Goal: Feedback & Contribution: Leave review/rating

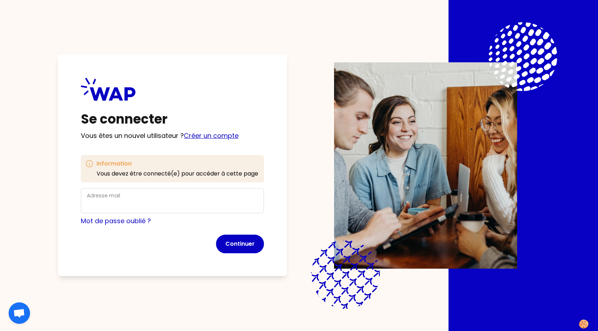
click at [200, 136] on link "Créer un compte" at bounding box center [211, 135] width 55 height 9
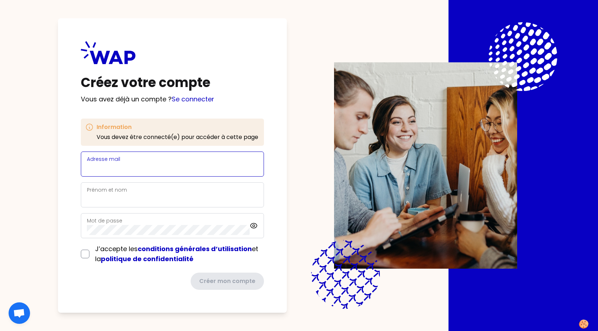
click at [145, 167] on input "Adresse mail" at bounding box center [172, 168] width 171 height 10
type input "[EMAIL_ADDRESS][DOMAIN_NAME]"
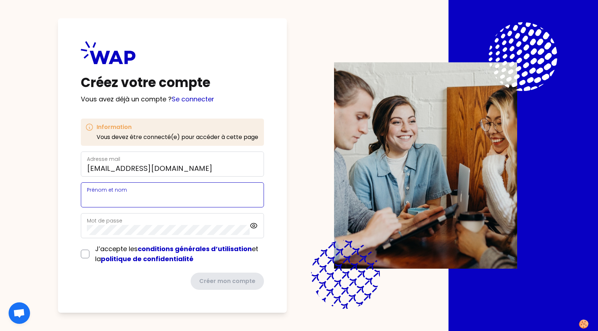
click at [140, 199] on input "Prénom et nom" at bounding box center [172, 199] width 171 height 10
type input "[PERSON_NAME]"
click at [82, 254] on input "checkbox" at bounding box center [85, 253] width 9 height 9
checkbox input "true"
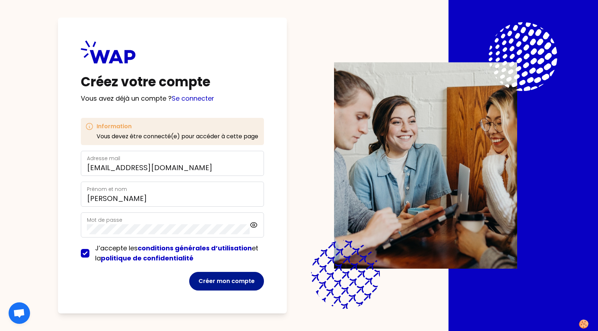
click at [234, 277] on button "Créer mon compte" at bounding box center [226, 281] width 75 height 19
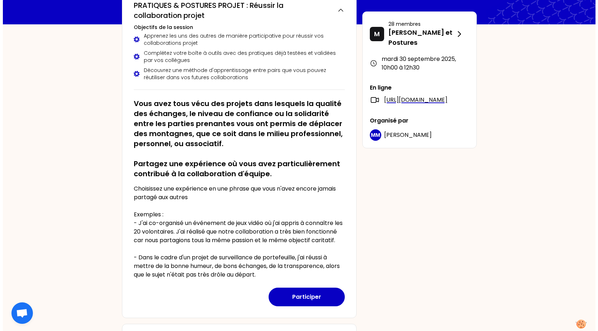
scroll to position [68, 0]
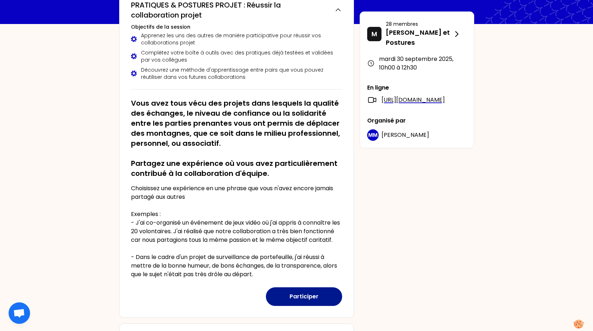
click at [307, 303] on button "Participer" at bounding box center [304, 296] width 76 height 19
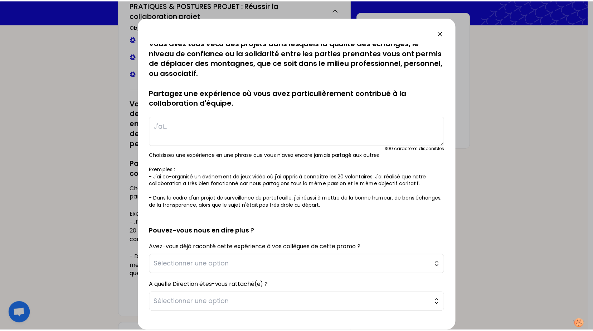
scroll to position [0, 0]
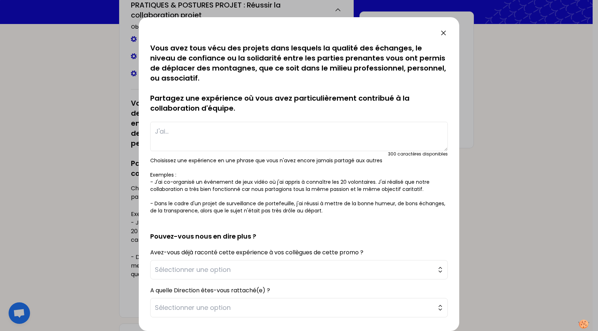
click at [442, 32] on icon at bounding box center [443, 33] width 9 height 9
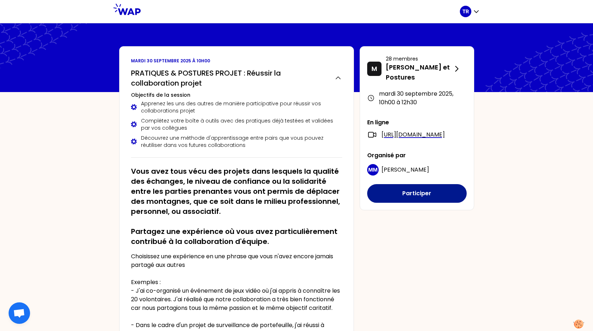
click at [421, 202] on button "Participer" at bounding box center [416, 193] width 99 height 19
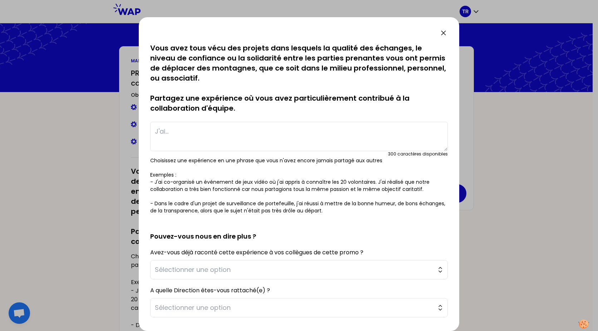
click at [444, 36] on icon at bounding box center [443, 33] width 9 height 9
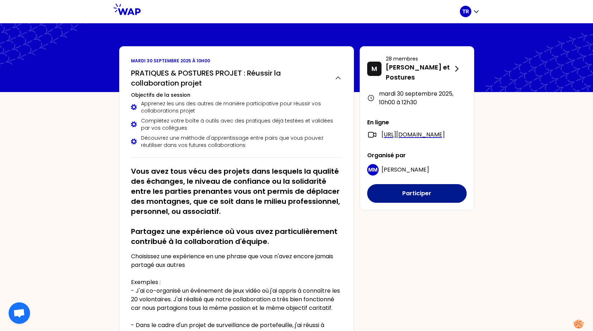
click at [432, 200] on button "Participer" at bounding box center [416, 193] width 99 height 19
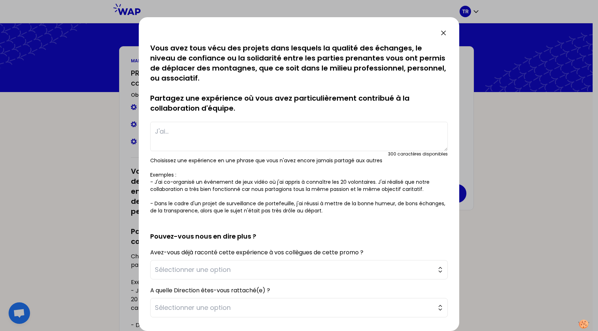
click at [445, 30] on icon at bounding box center [443, 33] width 9 height 9
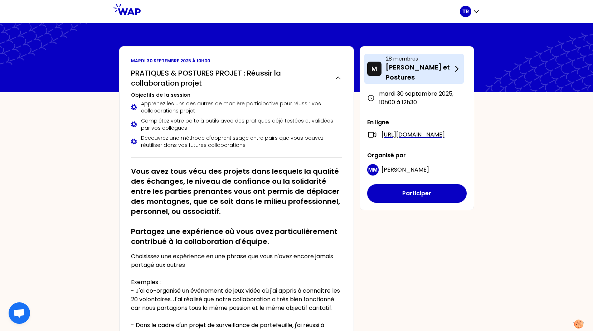
click at [456, 70] on icon at bounding box center [456, 68] width 3 height 5
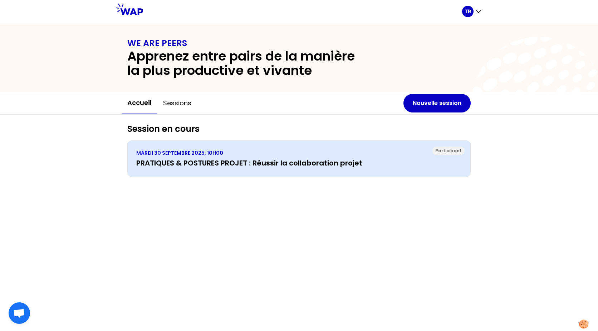
click at [310, 167] on h3 "PRATIQUES & POSTURES PROJET : Réussir la collaboration projet" at bounding box center [299, 163] width 326 height 10
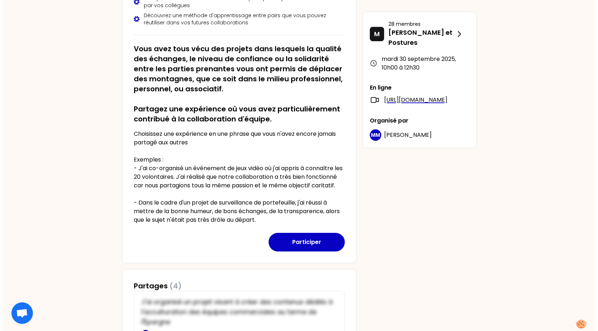
scroll to position [121, 0]
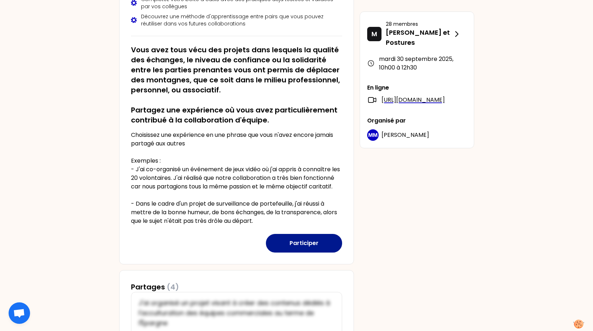
click at [321, 252] on button "Participer" at bounding box center [304, 243] width 76 height 19
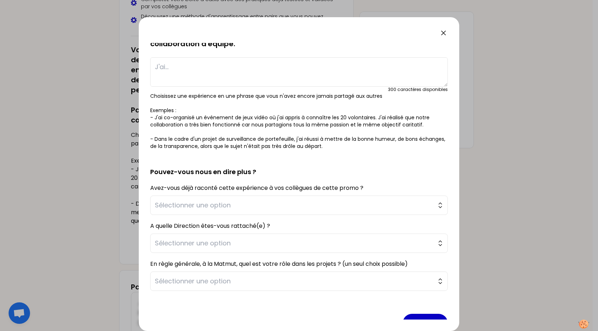
scroll to position [83, 0]
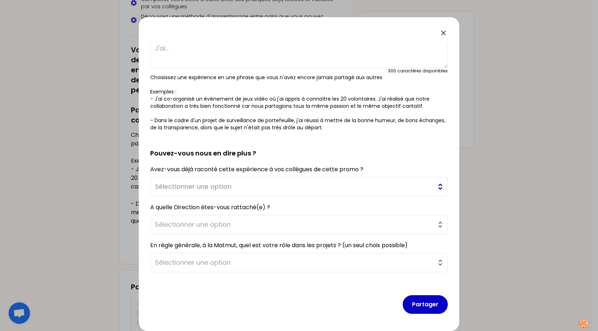
click at [426, 184] on span "Sélectionner une option" at bounding box center [294, 186] width 278 height 10
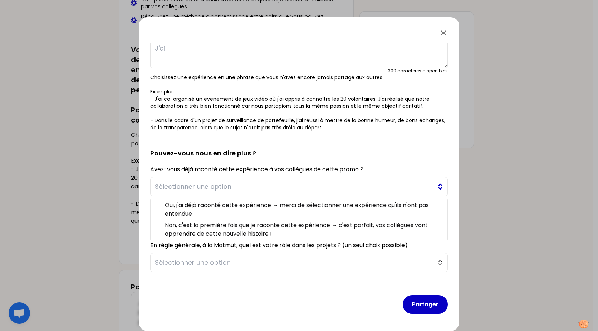
click at [426, 184] on span "Sélectionner une option" at bounding box center [294, 186] width 278 height 10
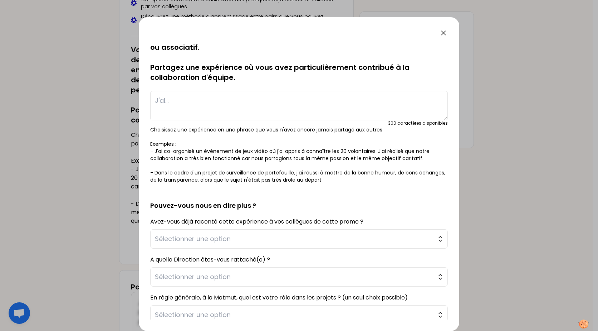
scroll to position [0, 0]
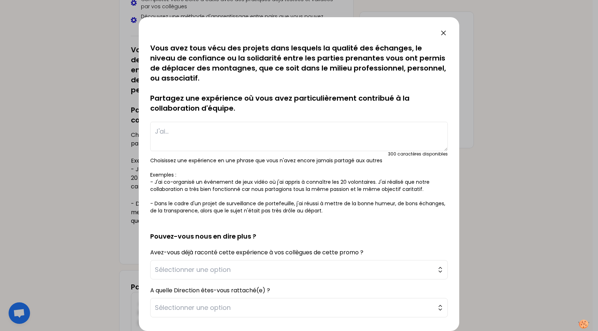
click at [331, 142] on textarea at bounding box center [299, 136] width 298 height 29
type textarea "J"
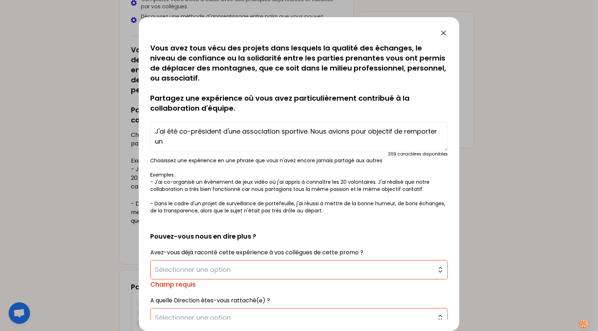
click at [402, 145] on textarea "J'ai été co-président d'une association sportive. Nous avions pour objectif de …" at bounding box center [299, 136] width 298 height 29
click at [262, 146] on textarea "J'ai été co-président d'une association sportive. Nous avions pour objectif de …" at bounding box center [299, 136] width 298 height 29
click at [292, 169] on p "Choisissez une expérience en une phrase que vous n'avez encore jamais partagé a…" at bounding box center [299, 185] width 298 height 57
click at [378, 133] on textarea "J'ai été co-président d'une association sportive. Nous avions pour objectif de …" at bounding box center [299, 136] width 298 height 29
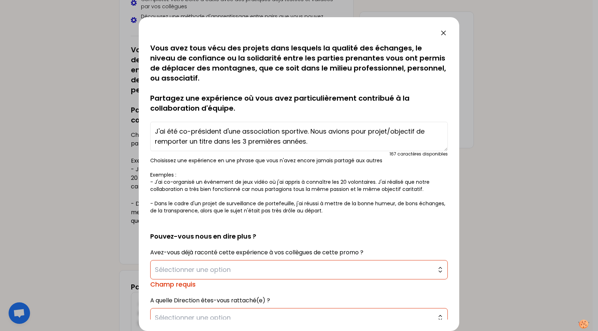
click at [343, 142] on textarea "J'ai été co-président d'une association sportive. Nous avions pour projet/objec…" at bounding box center [299, 136] width 298 height 29
type textarea "J'ai été co-président d'une association sportive. Nous avions pour projet/objec…"
click at [382, 170] on p "Choisissez une expérience en une phrase que vous n'avez encore jamais partagé a…" at bounding box center [299, 185] width 298 height 57
click at [357, 146] on textarea "J'ai été co-président d'une association sportive. Nous avions pour projet/objec…" at bounding box center [299, 136] width 298 height 29
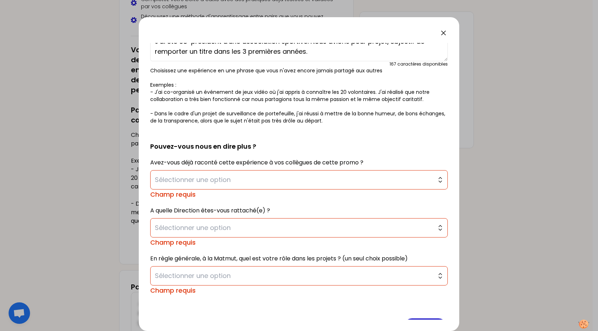
scroll to position [91, 0]
click at [371, 181] on span "Sélectionner une option" at bounding box center [294, 179] width 278 height 10
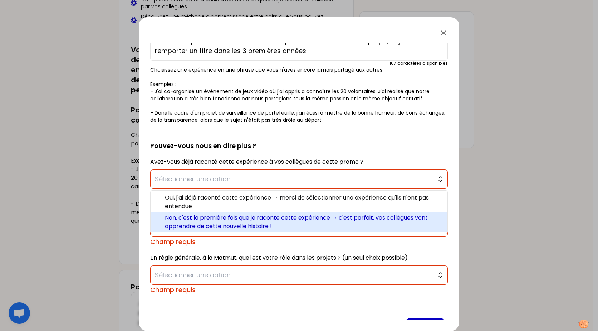
click at [333, 221] on span "Non, c'est la première fois que je raconte cette expérience → c'est parfait, vo…" at bounding box center [303, 221] width 277 height 17
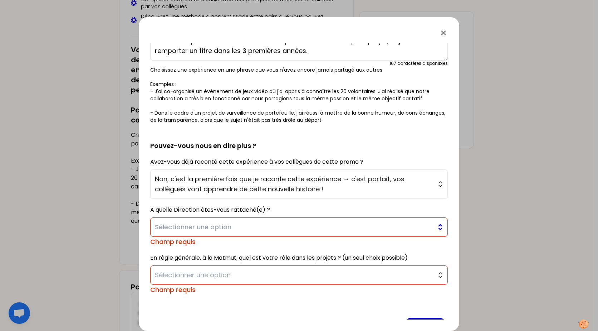
click at [349, 221] on button "Sélectionner une option" at bounding box center [299, 226] width 298 height 19
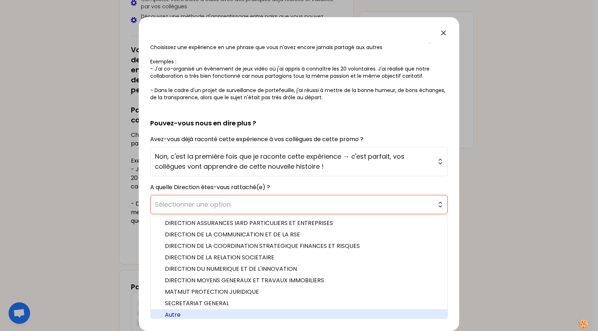
scroll to position [2, 0]
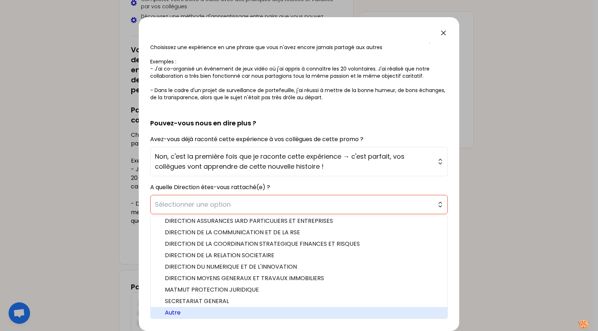
click at [275, 315] on span "Autre" at bounding box center [303, 312] width 277 height 9
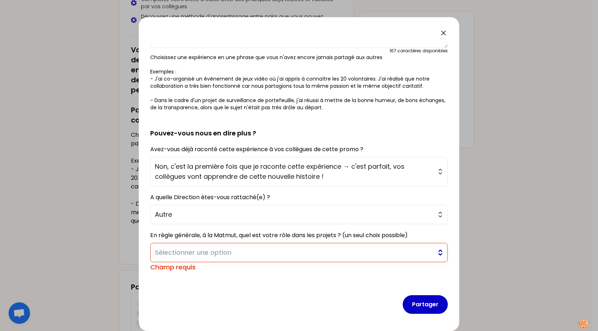
click at [257, 253] on span "Sélectionner une option" at bounding box center [294, 252] width 278 height 10
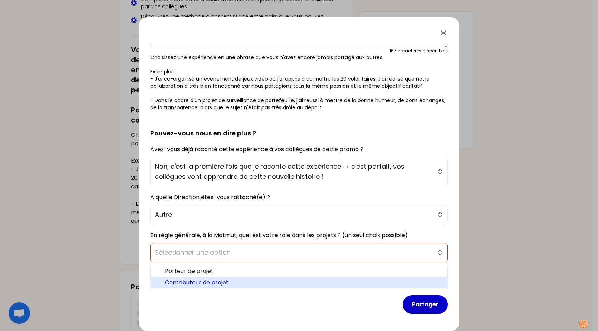
click at [213, 286] on span "Contributeur de projet" at bounding box center [303, 282] width 277 height 9
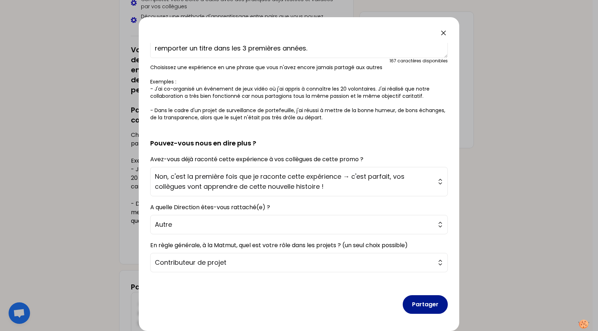
click at [424, 305] on button "Partager" at bounding box center [425, 304] width 45 height 19
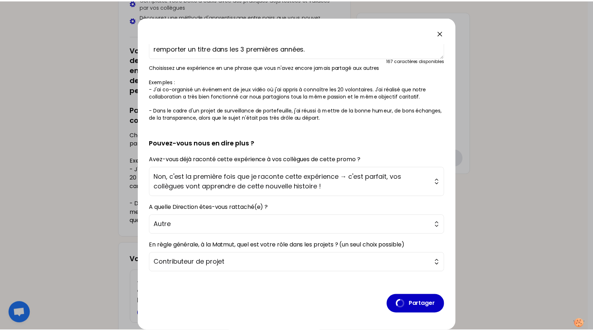
scroll to position [0, 0]
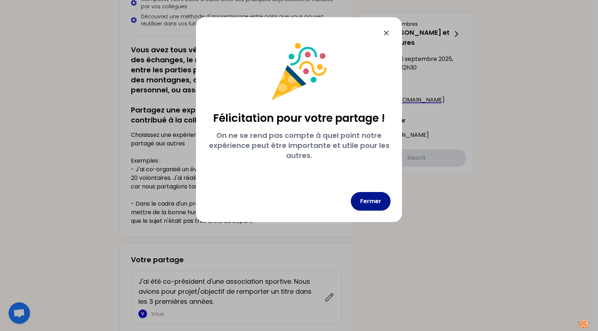
click at [375, 203] on button "Fermer" at bounding box center [371, 201] width 40 height 19
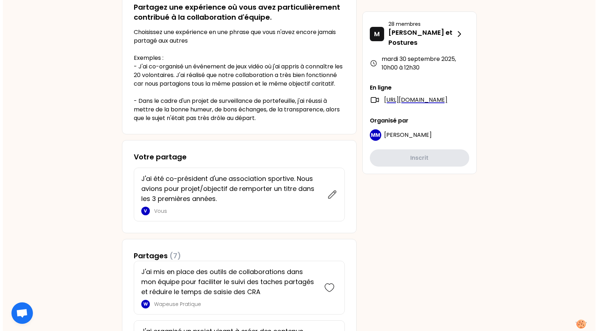
scroll to position [223, 0]
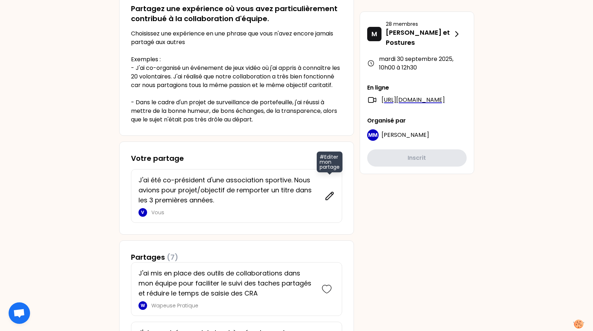
click at [331, 201] on icon at bounding box center [330, 196] width 10 height 10
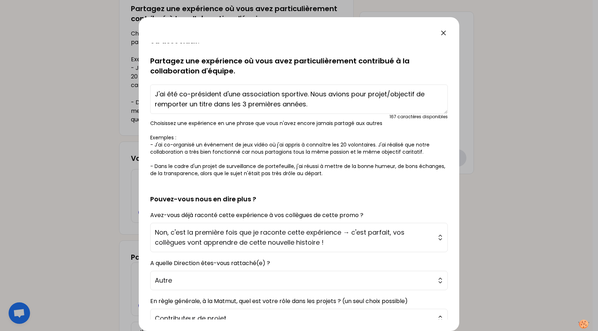
scroll to position [22, 0]
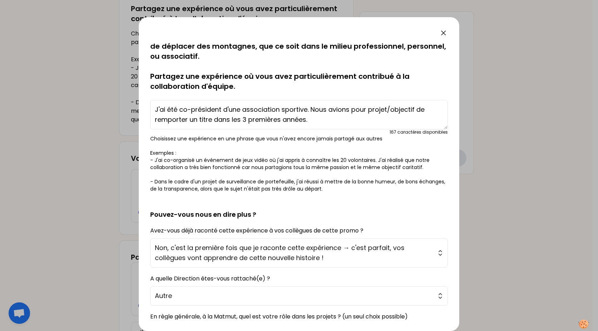
click at [325, 119] on textarea "J'ai été co-président d'une association sportive. Nous avions pour projet/objec…" at bounding box center [299, 114] width 298 height 29
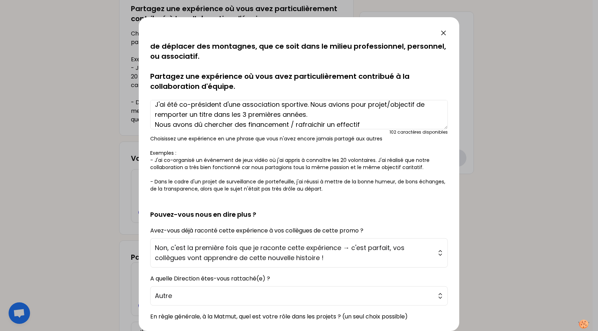
click at [290, 124] on textarea "J'ai été co-président d'une association sportive. Nous avions pour projet/objec…" at bounding box center [299, 114] width 298 height 29
click at [376, 122] on textarea "J'ai été co-président d'une association sportive. Nous avions pour projet/objec…" at bounding box center [299, 114] width 298 height 29
click at [292, 124] on textarea "J'ai été co-président d'une association sportive. Nous avions pour projet/objec…" at bounding box center [299, 114] width 298 height 29
click at [413, 125] on textarea "J'ai été co-président d'une association sportive. Nous avions pour projet/objec…" at bounding box center [299, 114] width 298 height 29
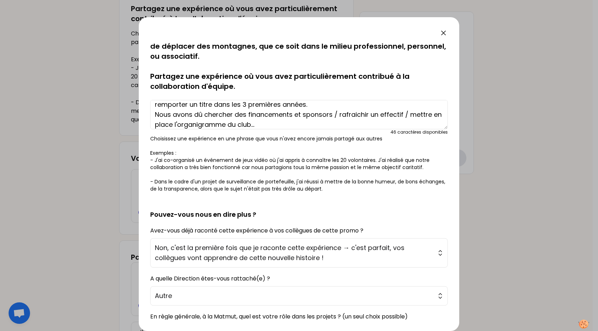
scroll to position [93, 0]
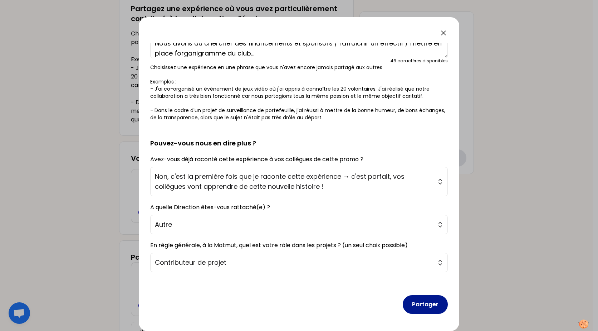
type textarea "J'ai été co-président d'une association sportive. Nous avions pour projet/objec…"
click at [418, 304] on button "Partager" at bounding box center [425, 304] width 45 height 19
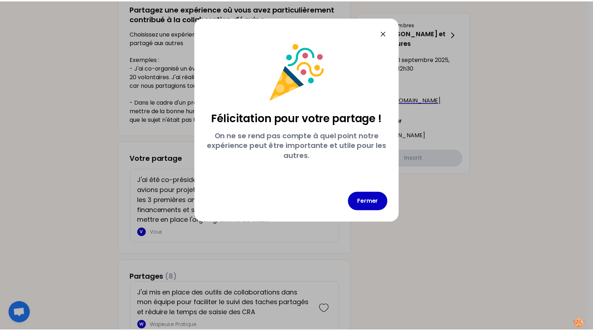
scroll to position [0, 0]
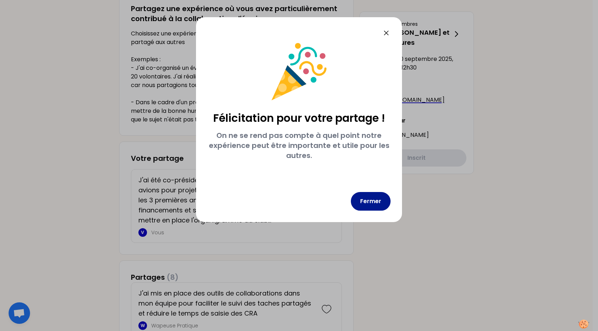
click at [365, 200] on button "Fermer" at bounding box center [371, 201] width 40 height 19
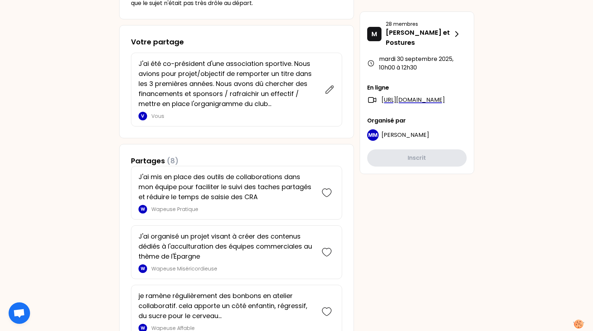
scroll to position [322, 0]
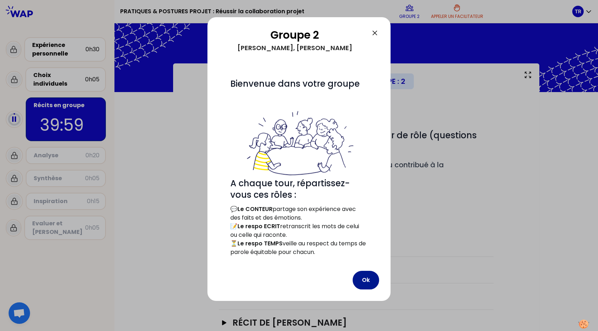
click at [368, 277] on button "Ok" at bounding box center [366, 279] width 26 height 19
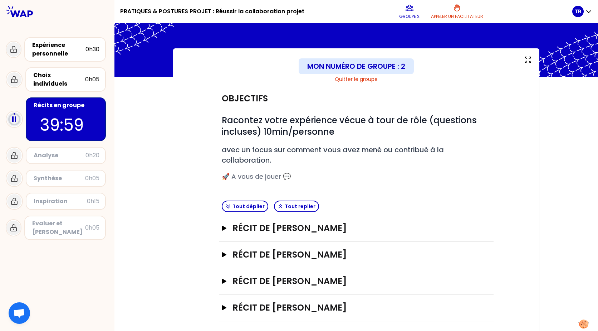
scroll to position [20, 0]
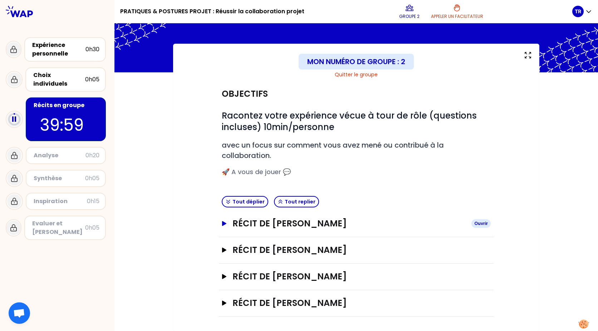
click at [223, 221] on icon "button" at bounding box center [224, 223] width 6 height 5
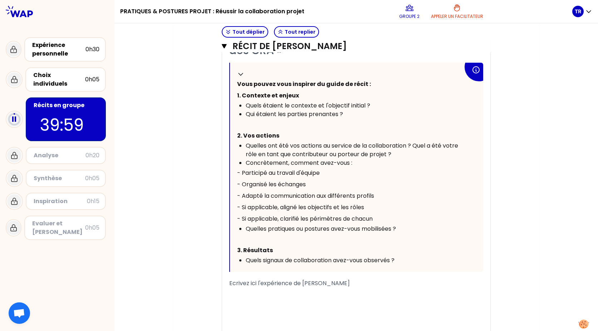
scroll to position [278, 0]
click at [13, 116] on rect at bounding box center [12, 118] width 1 height 5
click at [13, 114] on circle at bounding box center [14, 119] width 11 height 11
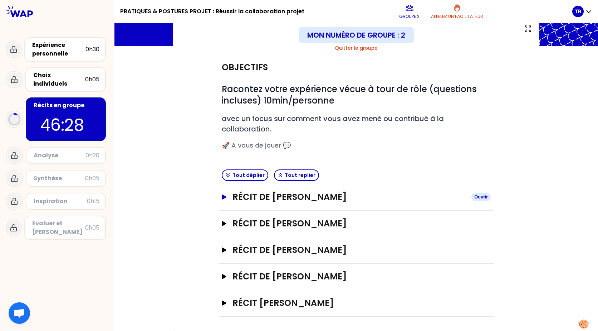
click at [222, 198] on icon "button" at bounding box center [224, 196] width 4 height 5
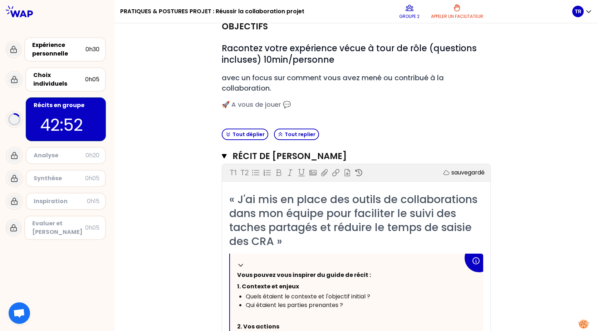
scroll to position [86, 0]
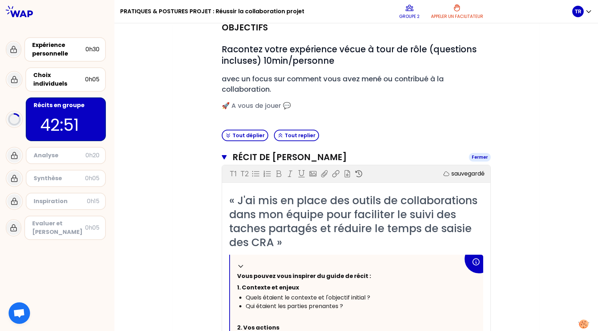
click at [268, 156] on h3 "Récit de [PERSON_NAME]" at bounding box center [348, 156] width 231 height 11
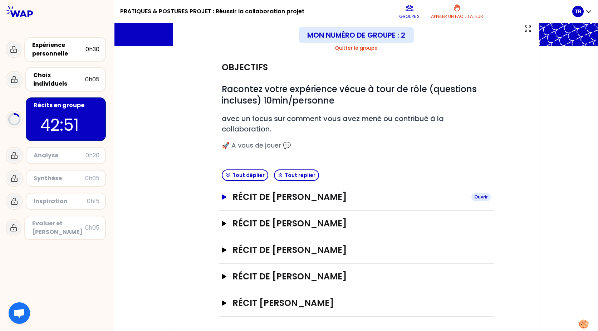
scroll to position [46, 0]
click at [320, 246] on h3 "Récit de [PERSON_NAME]" at bounding box center [349, 249] width 233 height 11
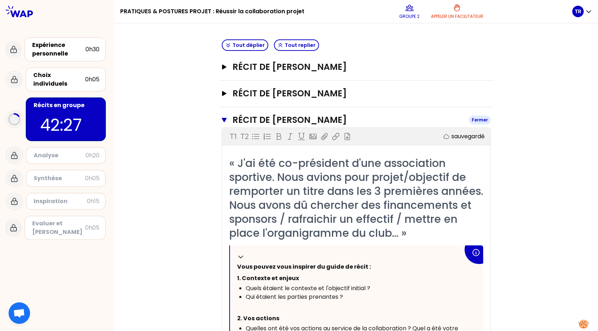
scroll to position [135, 0]
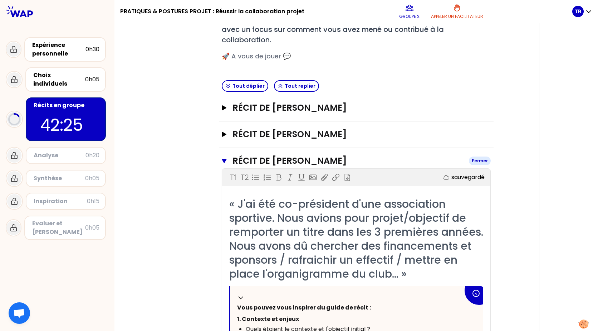
click at [317, 162] on h3 "Récit de [PERSON_NAME]" at bounding box center [348, 160] width 231 height 11
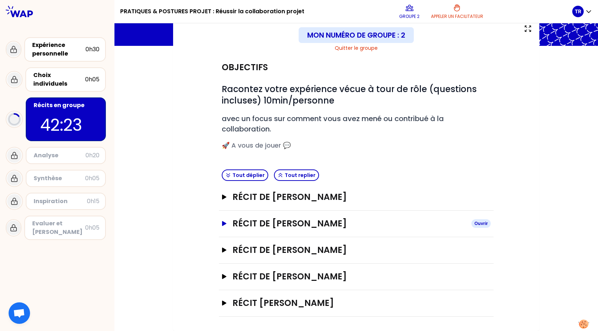
click at [343, 223] on h3 "Récit de [PERSON_NAME]" at bounding box center [349, 223] width 233 height 11
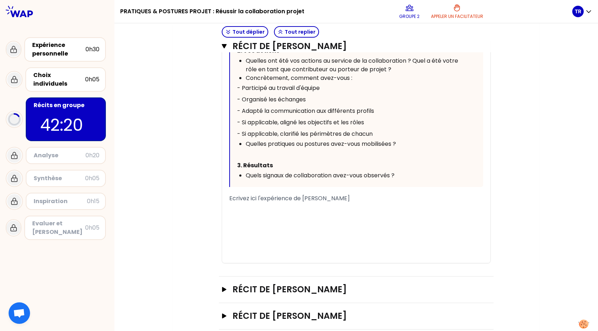
scroll to position [375, 0]
click at [322, 205] on div "﻿" at bounding box center [356, 206] width 254 height 9
click at [297, 218] on div "﻿" at bounding box center [356, 215] width 254 height 9
click at [286, 216] on div "﻿" at bounding box center [356, 215] width 254 height 9
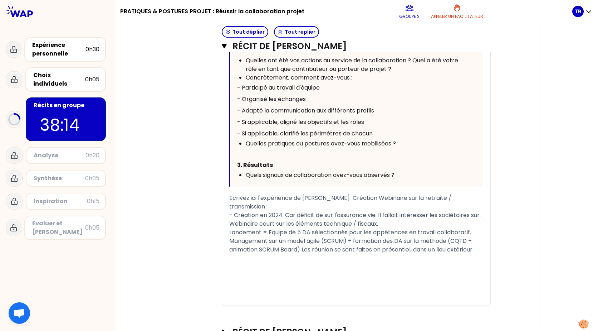
click at [301, 253] on span "Management sur un model agile (SCRUM) + formation des DA sur la méthode (CQFD +…" at bounding box center [351, 245] width 244 height 17
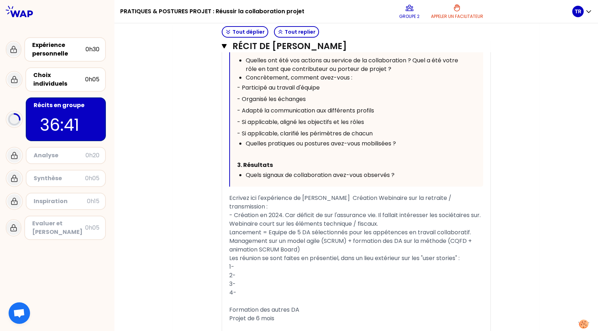
click at [329, 322] on div "Projet de 6 mois" at bounding box center [356, 318] width 254 height 9
click at [363, 254] on div "Management sur un model agile (SCRUM) + formation des DA sur la méthode (CQFD +…" at bounding box center [356, 245] width 254 height 17
click at [298, 253] on span "Management sur un model agile (SCRUM) + formation des DA sur la méthode (CQFD +…" at bounding box center [351, 245] width 244 height 17
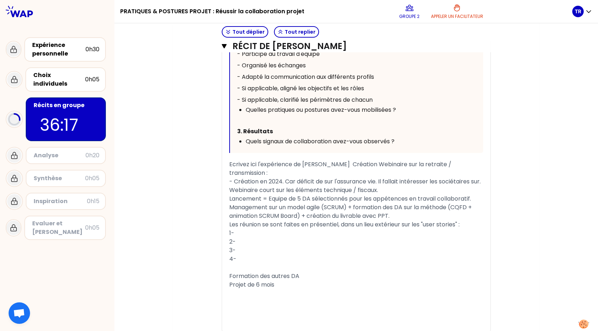
scroll to position [410, 0]
click at [334, 297] on div "﻿" at bounding box center [356, 292] width 254 height 9
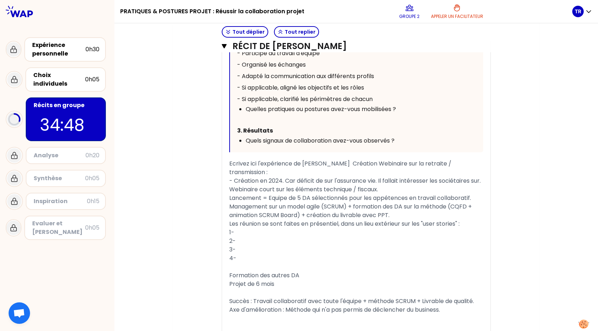
click at [270, 313] on span "Axe d'amélioration : Méthode qui n'a pas permis de déclencher du business." at bounding box center [334, 309] width 211 height 8
click at [428, 314] on div "Difficultés : Méthode qui n'a pas permis de déclencher du business." at bounding box center [356, 309] width 254 height 9
click at [281, 237] on div "1-" at bounding box center [356, 232] width 254 height 9
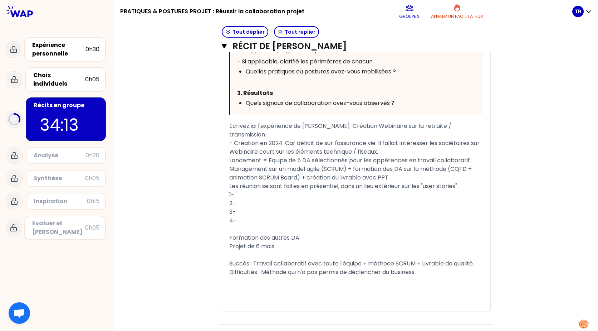
scroll to position [447, 0]
click at [266, 148] on div "- Création en 2024. Car déficit de sur l'assurance vie. Il fallait intéresser l…" at bounding box center [356, 143] width 254 height 9
click at [255, 145] on span "- Création en 2024. Car déficit de sur l'assurance vie. Il fallait intéresser l…" at bounding box center [355, 143] width 252 height 8
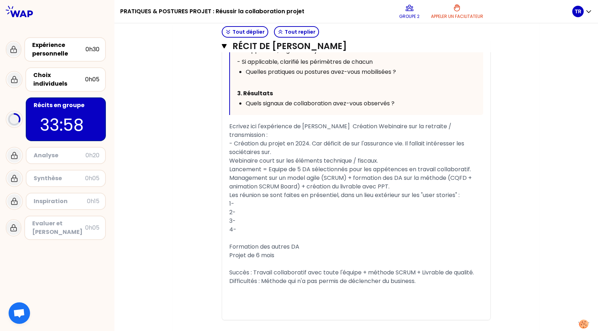
click at [307, 142] on span "- Création du projet en 2024. Car déficit de sur l'assurance vie. Il fallait in…" at bounding box center [347, 147] width 237 height 17
drag, startPoint x: 276, startPoint y: 255, endPoint x: 228, endPoint y: 257, distance: 48.3
click at [229, 257] on div "Projet de 6 mois" at bounding box center [356, 255] width 254 height 9
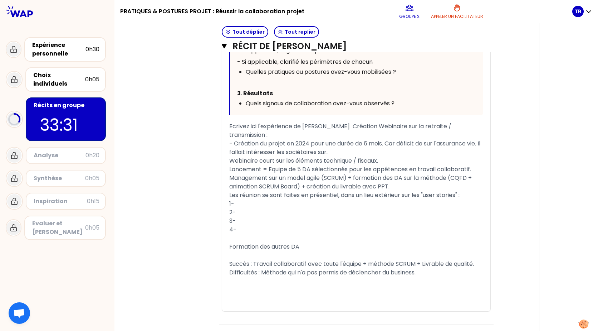
click at [384, 150] on div "- Création du projet en 2024 pour une durée de 6 mois. Car déficit de sur l'ass…" at bounding box center [356, 147] width 254 height 17
click at [390, 143] on span "- Création du projet en 2024 pour une durée de 6 mois. Car déficit de sur l'ass…" at bounding box center [355, 147] width 253 height 17
click at [393, 143] on span "- Création du projet en 2024 pour une durée de 6 mois car déficit de sur l'assu…" at bounding box center [354, 147] width 251 height 17
click at [455, 142] on span "- Création du projet en 2024 pour une durée de 6 mois car il y avait un déficit…" at bounding box center [346, 147] width 235 height 17
click at [372, 151] on span "- Création du projet en 2024 pour une durée de 6 mois car il y avait un déficit…" at bounding box center [342, 147] width 226 height 17
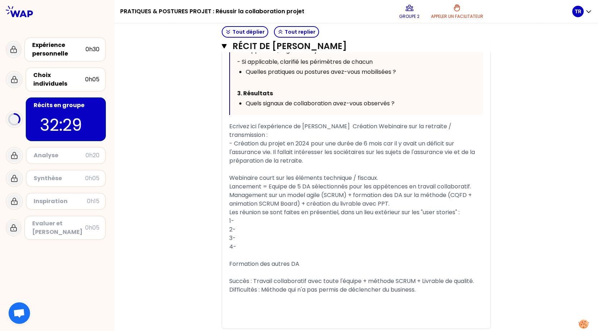
click at [229, 179] on span "Webinaire court sur les éléments technique / fiscaux." at bounding box center [303, 178] width 149 height 8
click at [381, 178] on div "Webinaire court sur les éléments technique / fiscaux." at bounding box center [356, 178] width 254 height 9
click at [271, 178] on span "Webinaire court sur les éléments technique / fiscaux." at bounding box center [303, 178] width 149 height 8
click at [423, 177] on div "Webinaire court de 10 minutes sur les éléments technique / fiscaux." at bounding box center [356, 178] width 254 height 9
drag, startPoint x: 269, startPoint y: 250, endPoint x: 220, endPoint y: 222, distance: 56.1
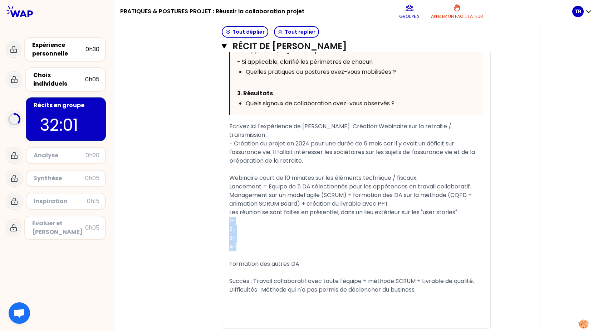
click at [222, 222] on div "« J ai managé un projet pour la création d un webinaire destiné à promouvoir no…" at bounding box center [356, 93] width 268 height 469
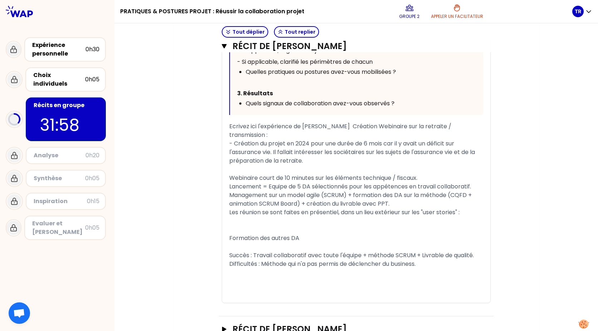
click at [234, 225] on div "« J ai managé un projet pour la création d un webinaire destiné à promouvoir no…" at bounding box center [356, 81] width 254 height 444
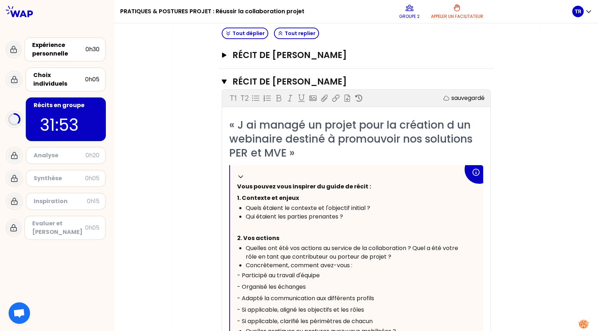
scroll to position [187, 0]
click at [223, 82] on icon "button" at bounding box center [224, 82] width 5 height 4
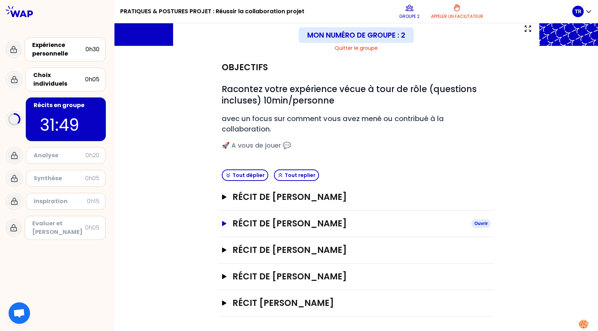
scroll to position [46, 0]
click at [340, 250] on h3 "Récit de [PERSON_NAME]" at bounding box center [349, 249] width 233 height 11
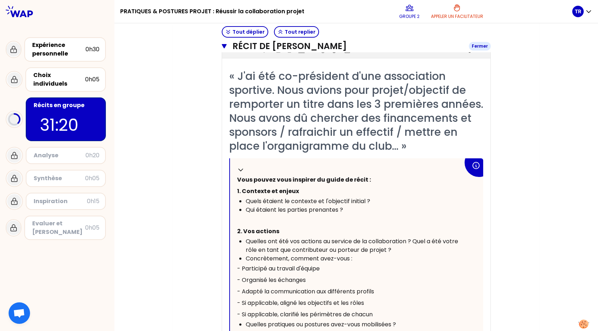
scroll to position [263, 0]
click at [322, 237] on p "2. Vos actions" at bounding box center [350, 231] width 226 height 11
click at [284, 48] on h3 "Récit de [PERSON_NAME]" at bounding box center [348, 45] width 231 height 11
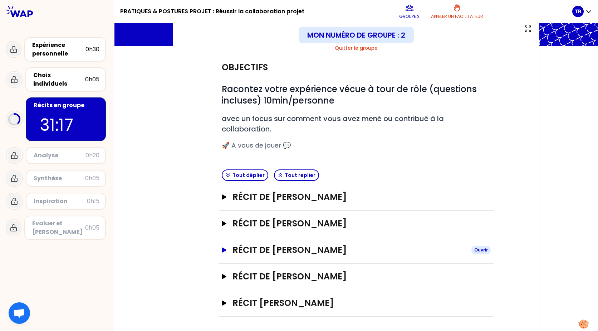
scroll to position [46, 0]
click at [322, 250] on h3 "Récit de [PERSON_NAME]" at bounding box center [349, 249] width 233 height 11
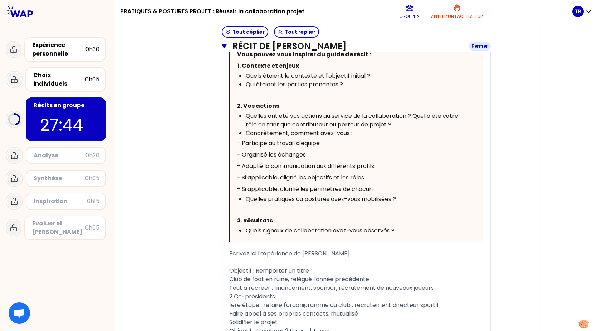
scroll to position [389, 0]
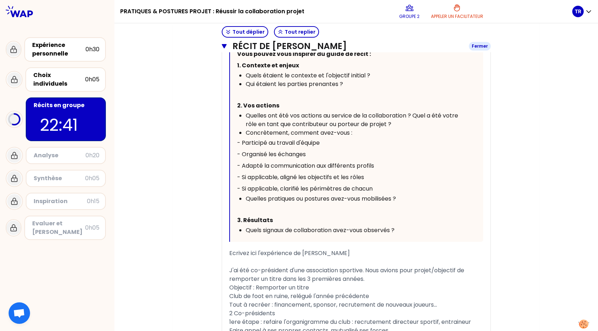
click at [223, 49] on icon "button" at bounding box center [224, 46] width 5 height 6
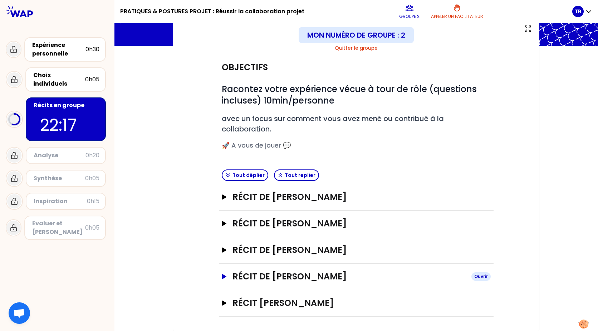
click at [223, 278] on icon "button" at bounding box center [224, 276] width 6 height 5
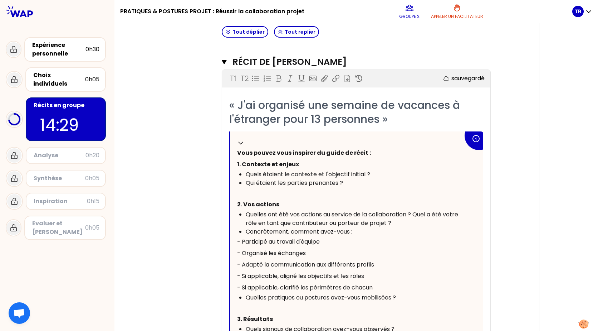
scroll to position [257, 0]
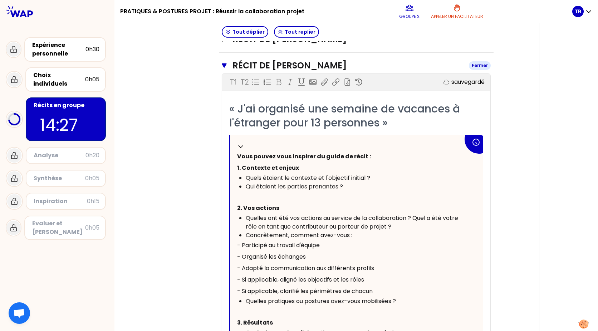
click at [224, 66] on icon "button" at bounding box center [224, 66] width 5 height 6
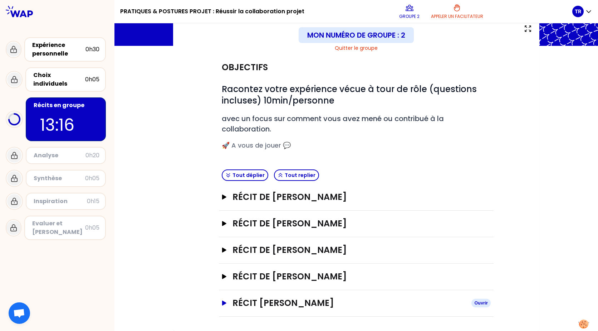
click at [223, 302] on icon "button" at bounding box center [224, 302] width 4 height 5
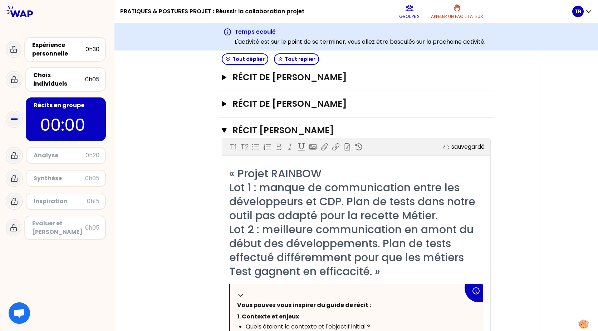
scroll to position [245, 0]
click at [348, 128] on h3 "Récit [PERSON_NAME]" at bounding box center [348, 130] width 231 height 11
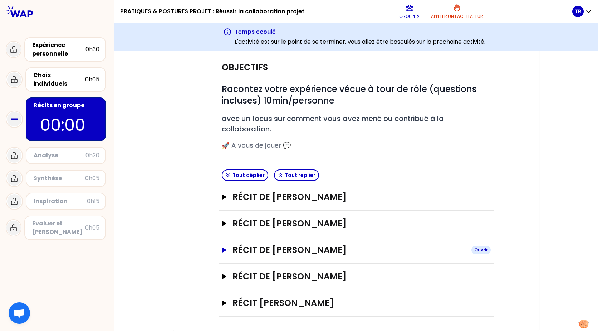
click at [264, 252] on h3 "Récit de [PERSON_NAME]" at bounding box center [349, 249] width 233 height 11
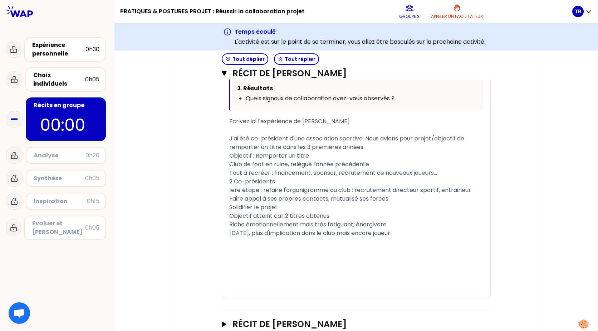
scroll to position [547, 0]
click at [225, 70] on button "Récit de [PERSON_NAME] Fermer" at bounding box center [356, 73] width 269 height 11
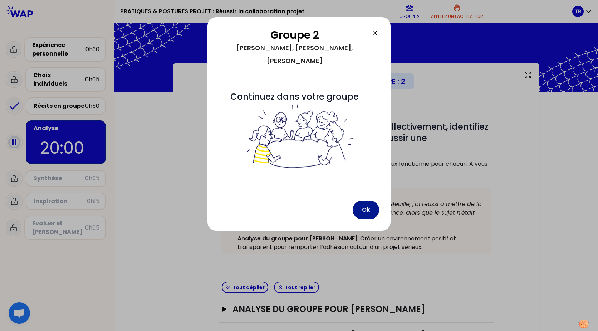
click at [364, 200] on button "Ok" at bounding box center [366, 209] width 26 height 19
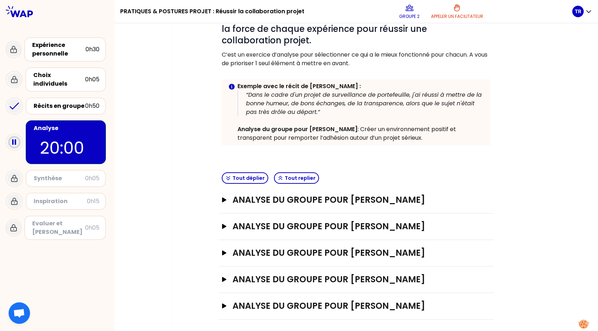
scroll to position [112, 0]
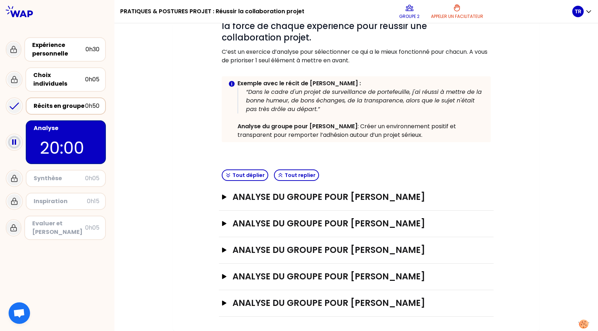
click at [53, 102] on div "Récits en groupe" at bounding box center [60, 106] width 52 height 9
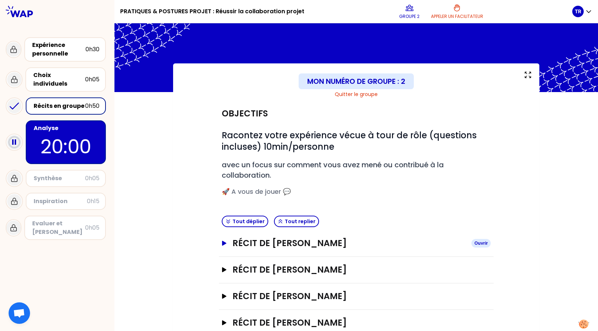
click at [264, 245] on h3 "Récit de [PERSON_NAME]" at bounding box center [349, 242] width 233 height 11
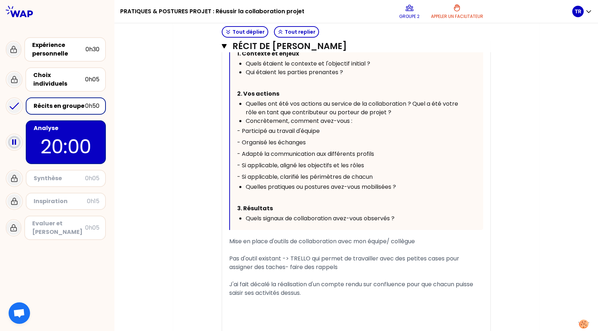
scroll to position [331, 0]
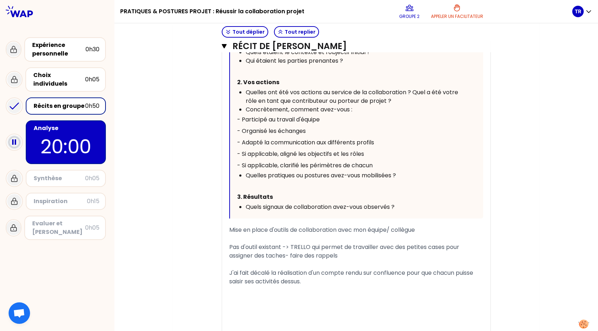
click at [77, 124] on div "Analyse" at bounding box center [67, 128] width 66 height 9
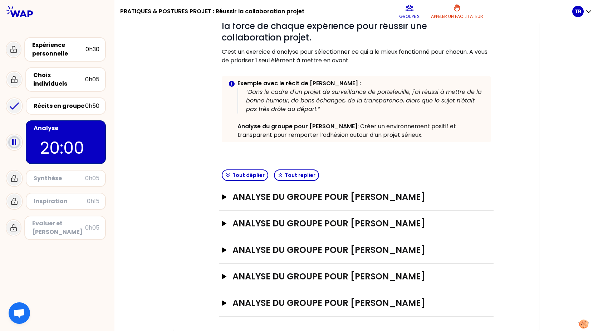
scroll to position [112, 0]
click at [378, 194] on h3 "Analyse du groupe pour [PERSON_NAME]" at bounding box center [349, 196] width 233 height 11
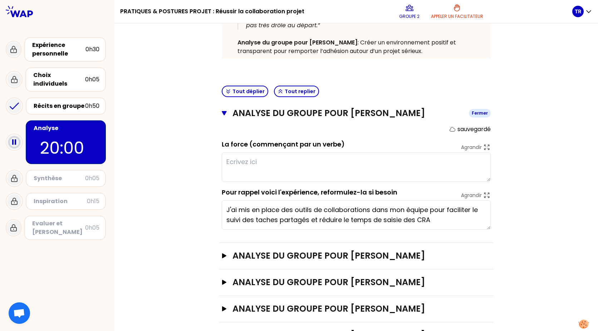
scroll to position [196, 0]
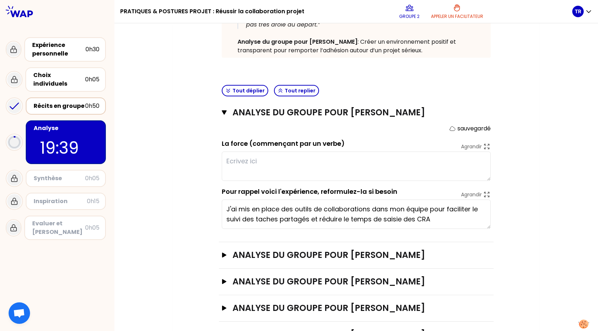
click at [66, 102] on div "Récits en groupe" at bounding box center [60, 106] width 52 height 9
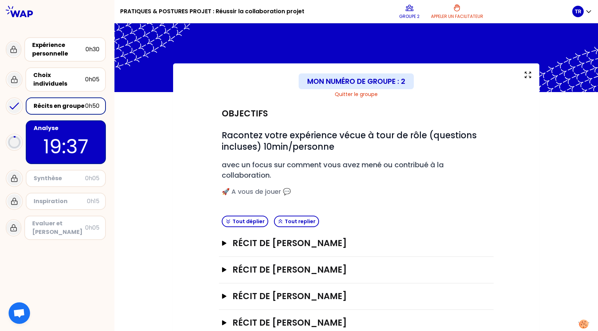
click at [245, 249] on div "Récit de [PERSON_NAME] Ouvrir" at bounding box center [356, 243] width 275 height 26
click at [252, 243] on h3 "Récit de [PERSON_NAME]" at bounding box center [349, 242] width 233 height 11
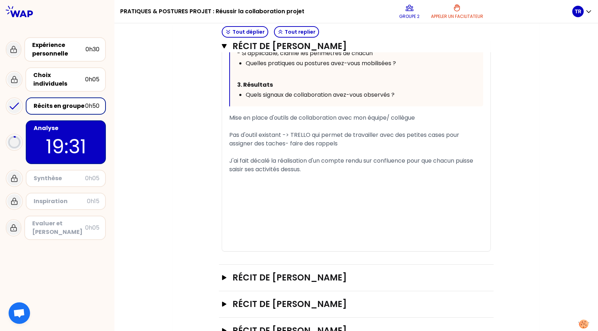
scroll to position [443, 0]
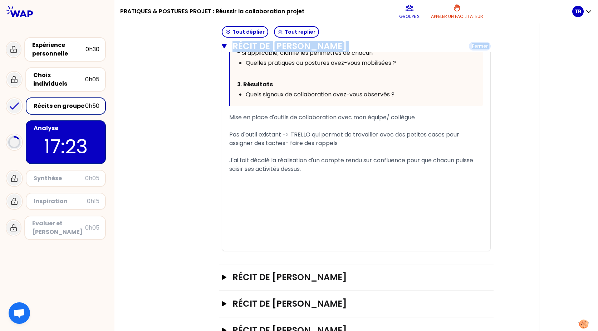
drag, startPoint x: 181, startPoint y: 157, endPoint x: 221, endPoint y: 43, distance: 121.3
click at [221, 43] on div "Mon numéro de groupe : 2 Quitter le groupe Objectifs # Racontez votre expérienc…" at bounding box center [356, 2] width 366 height 764
click at [222, 43] on button "Récit de [PERSON_NAME] Fermer" at bounding box center [356, 45] width 269 height 11
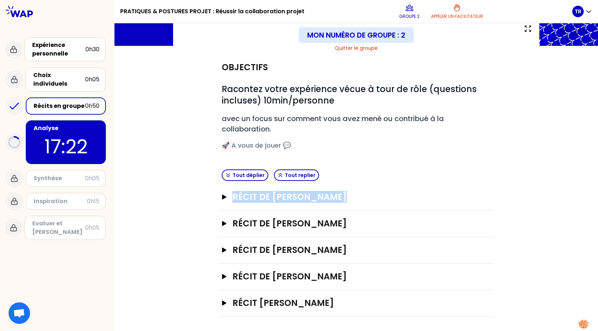
scroll to position [46, 0]
click at [270, 199] on h3 "Récit de [PERSON_NAME]" at bounding box center [349, 196] width 233 height 11
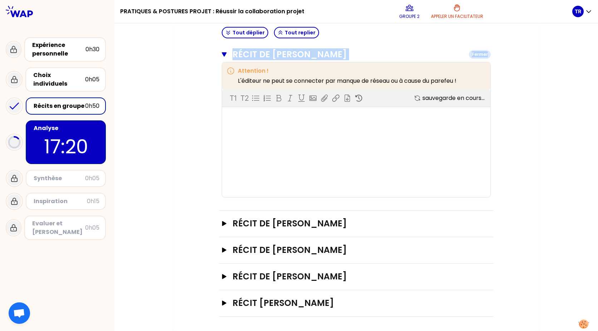
scroll to position [443, 0]
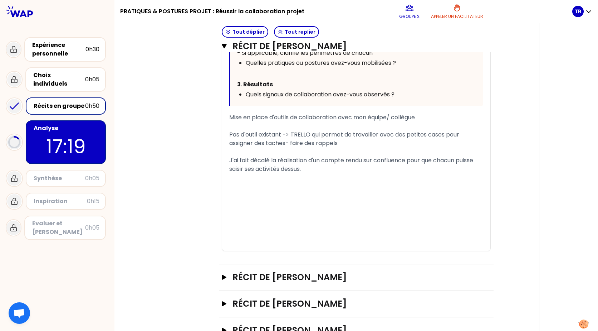
click at [189, 196] on div "Objectifs # Racontez votre expérience vécue à tour de rôle (questions incluses)…" at bounding box center [356, 13] width 338 height 713
click at [224, 47] on button "Récit de [PERSON_NAME] Fermer" at bounding box center [356, 45] width 269 height 11
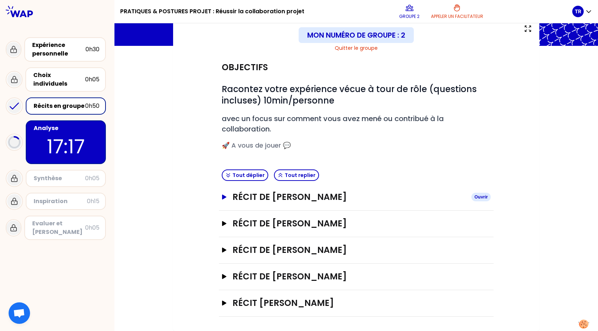
scroll to position [46, 0]
click at [237, 248] on h3 "Récit de [PERSON_NAME]" at bounding box center [349, 249] width 233 height 11
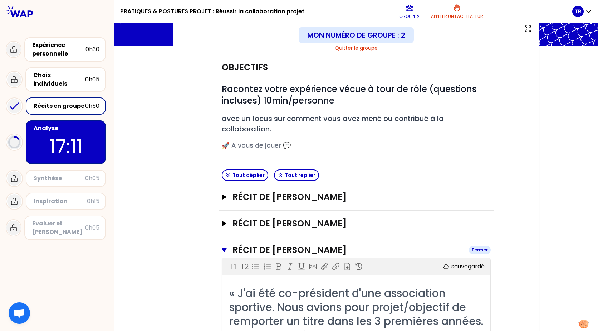
click at [233, 249] on h3 "Récit de [PERSON_NAME]" at bounding box center [348, 249] width 231 height 11
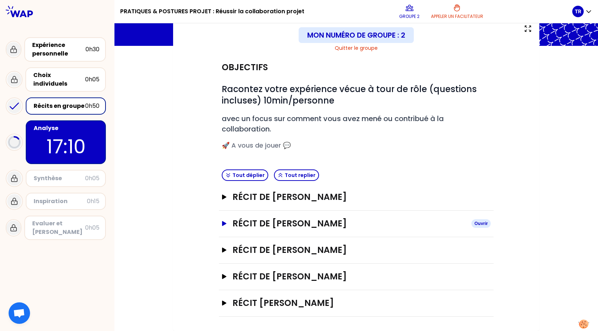
click at [241, 218] on h3 "Récit de [PERSON_NAME]" at bounding box center [349, 223] width 233 height 11
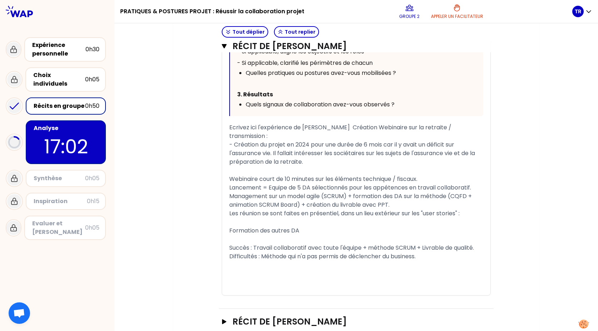
scroll to position [447, 0]
click at [60, 137] on p "16:54" at bounding box center [65, 146] width 67 height 28
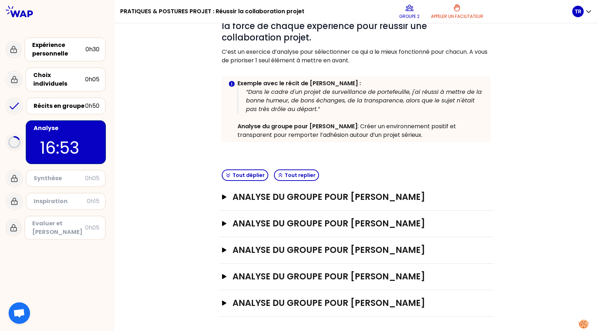
scroll to position [112, 0]
click at [309, 225] on h3 "Analyse du groupe pour [PERSON_NAME]" at bounding box center [349, 223] width 233 height 11
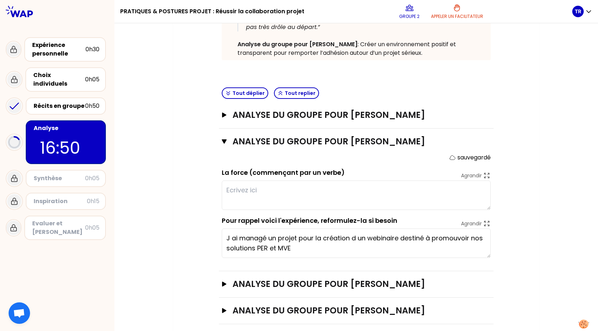
scroll to position [194, 0]
click at [258, 195] on textarea at bounding box center [356, 194] width 269 height 29
type textarea "C"
type textarea "M"
type textarea "C"
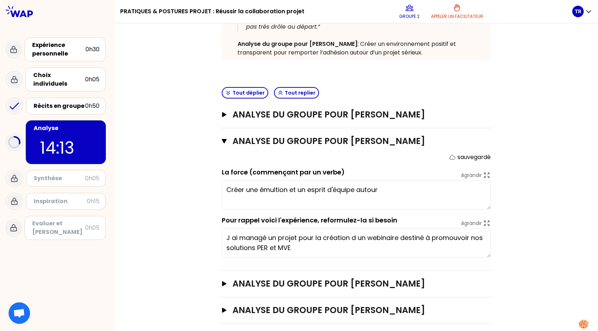
click at [268, 191] on textarea "Créer une émultion et un esprit d'équipe autour" at bounding box center [356, 194] width 269 height 29
click at [393, 188] on textarea "Créer une émulsion et un esprit d'équipe autour" at bounding box center [356, 194] width 269 height 29
type textarea "Créer une émulsion et un esprit d'équipe autour de la création d'un webinaire."
click at [529, 207] on div "Mon numéro de groupe : 2 Objectifs # I l n’y a pas une seule façon de faire. Co…" at bounding box center [356, 116] width 366 height 495
click at [222, 142] on icon "button" at bounding box center [224, 141] width 5 height 4
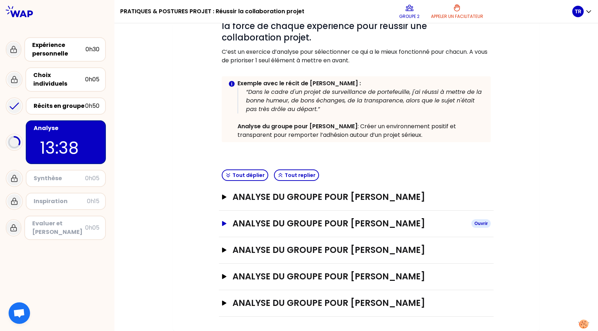
scroll to position [112, 0]
click at [70, 102] on div "Récits en groupe" at bounding box center [60, 106] width 52 height 9
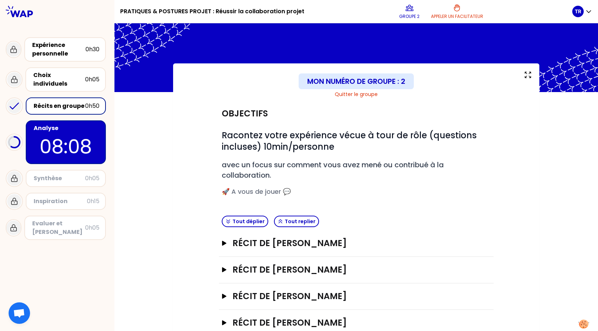
scroll to position [46, 0]
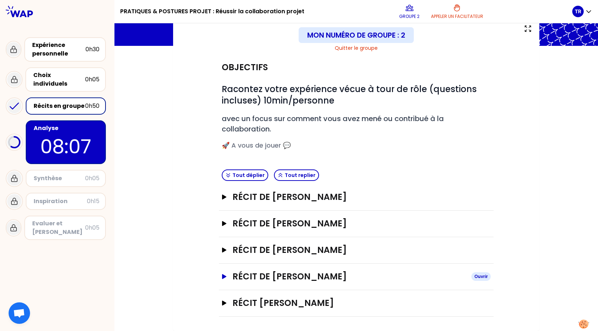
click at [310, 276] on h3 "Récit de [PERSON_NAME]" at bounding box center [349, 275] width 233 height 11
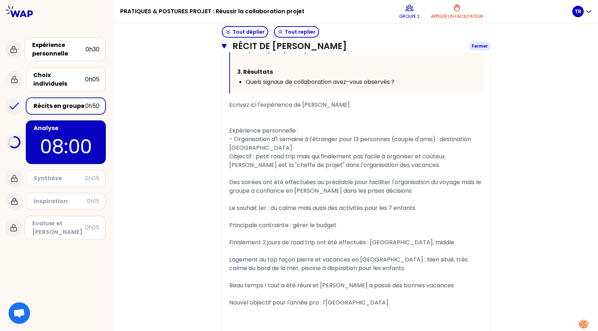
scroll to position [508, 0]
click at [274, 49] on h3 "Récit de [PERSON_NAME]" at bounding box center [348, 45] width 231 height 11
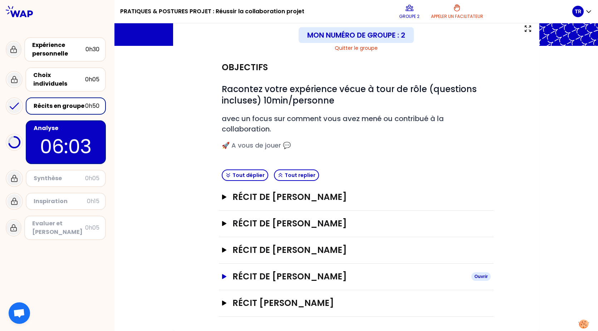
scroll to position [46, 0]
click at [283, 305] on h3 "Récit [PERSON_NAME]" at bounding box center [349, 302] width 233 height 11
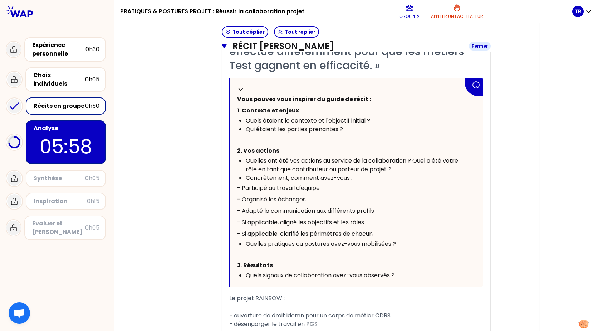
scroll to position [561, 0]
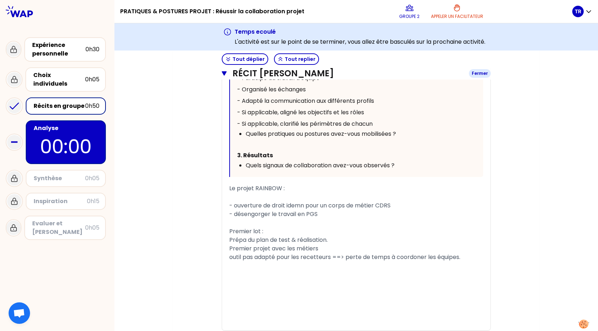
click at [222, 74] on icon "button" at bounding box center [224, 73] width 5 height 4
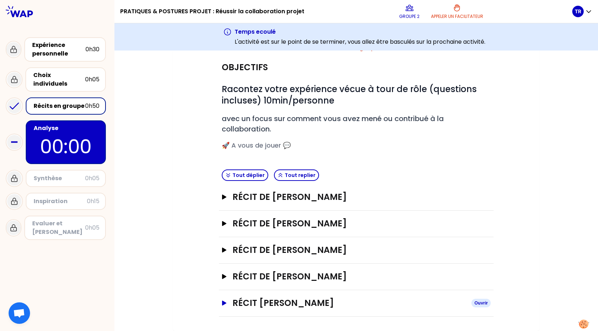
scroll to position [73, 0]
click at [222, 250] on icon "button" at bounding box center [224, 249] width 4 height 5
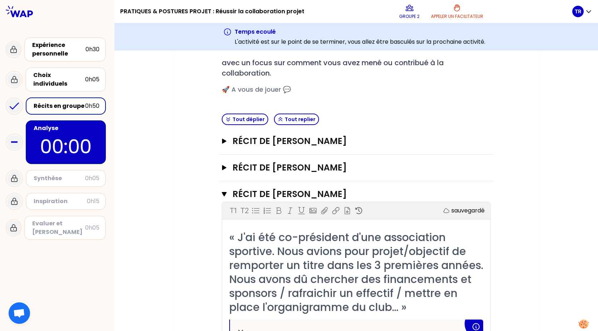
click at [58, 132] on p "00:00" at bounding box center [65, 146] width 67 height 28
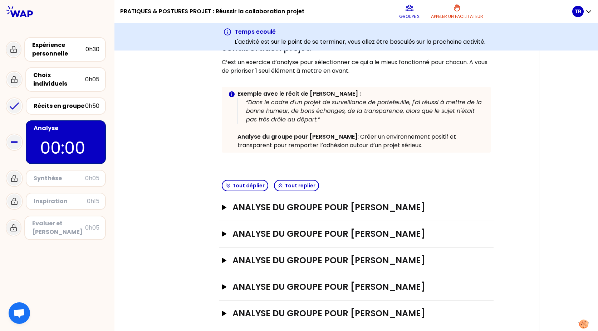
scroll to position [128, 0]
click at [235, 261] on h3 "Analyse du groupe pour [PERSON_NAME]" at bounding box center [349, 260] width 233 height 11
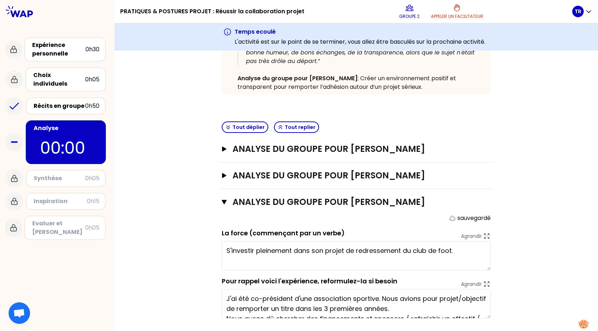
scroll to position [188, 0]
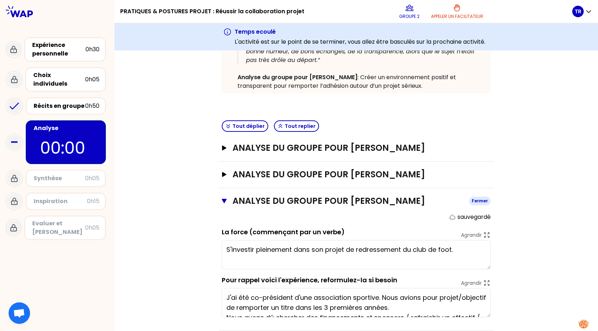
click at [223, 203] on icon "button" at bounding box center [224, 201] width 5 height 6
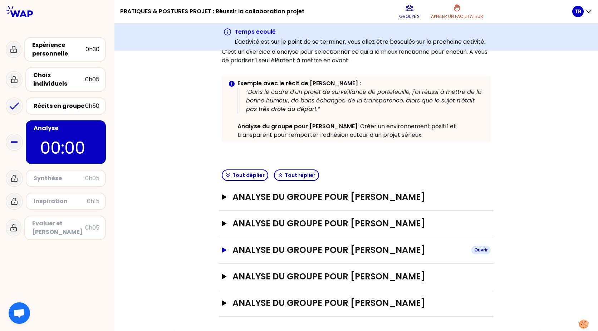
scroll to position [139, 0]
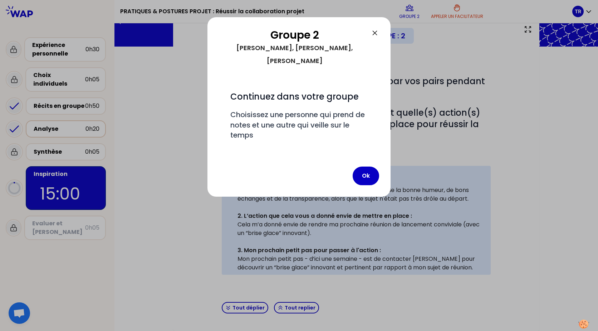
scroll to position [139, 0]
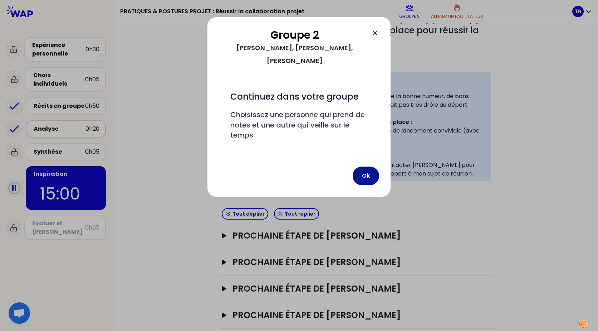
click at [368, 166] on button "Ok" at bounding box center [366, 175] width 26 height 19
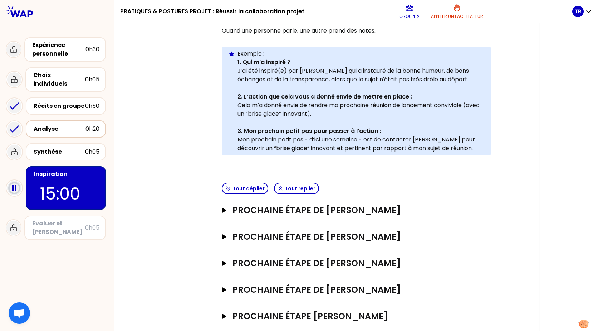
scroll to position [165, 0]
click at [222, 209] on icon "button" at bounding box center [224, 209] width 4 height 5
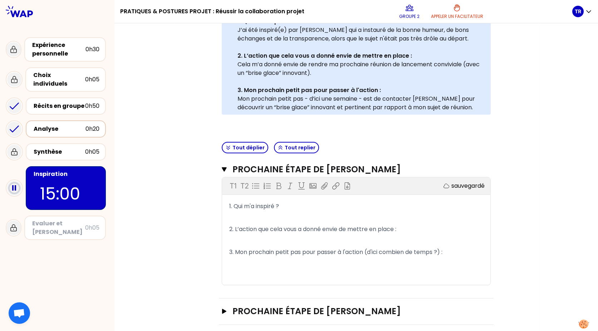
scroll to position [206, 0]
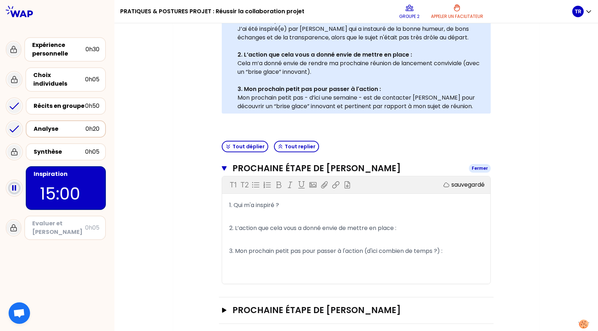
click at [223, 170] on icon "button" at bounding box center [224, 168] width 5 height 6
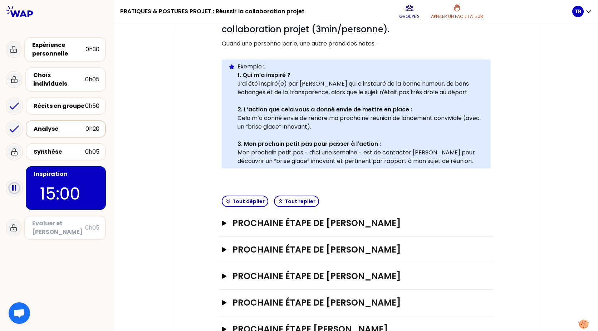
scroll to position [151, 0]
click at [352, 252] on h3 "Prochaine étape de [PERSON_NAME]" at bounding box center [349, 249] width 233 height 11
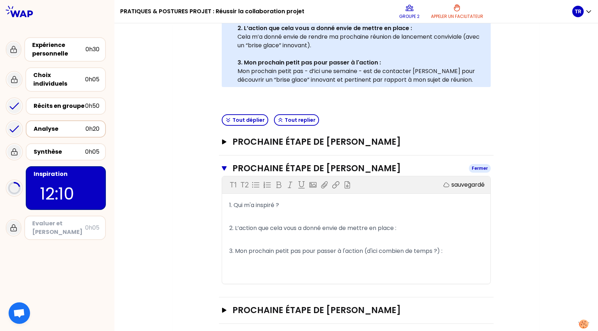
scroll to position [235, 0]
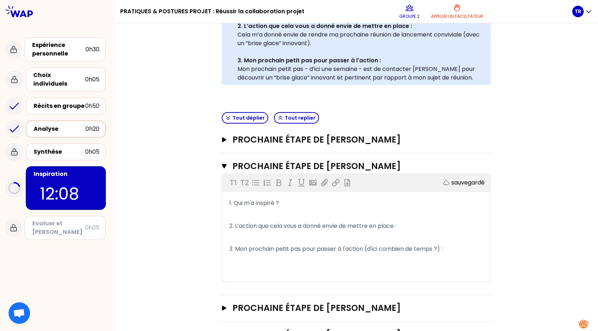
click at [285, 213] on p "﻿" at bounding box center [356, 214] width 254 height 11
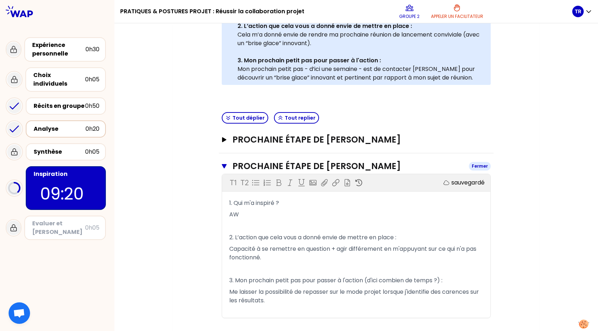
click at [222, 165] on icon "button" at bounding box center [224, 166] width 5 height 4
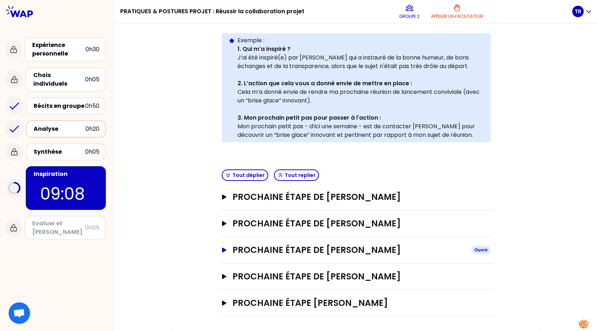
click at [375, 248] on h3 "Prochaine étape de [PERSON_NAME]" at bounding box center [349, 249] width 233 height 11
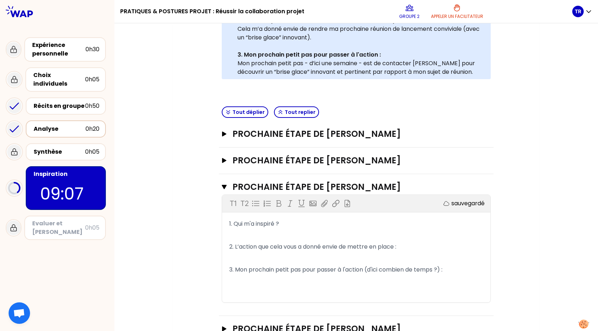
scroll to position [293, 0]
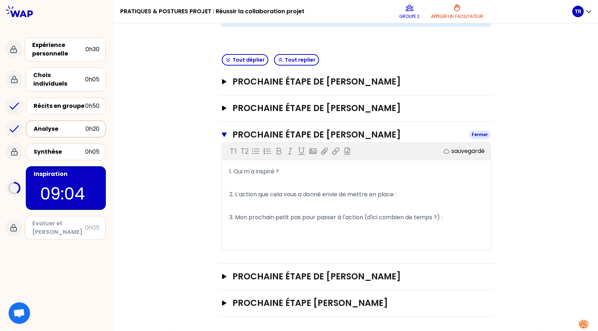
click at [370, 129] on h3 "Prochaine étape de [PERSON_NAME]" at bounding box center [348, 134] width 231 height 11
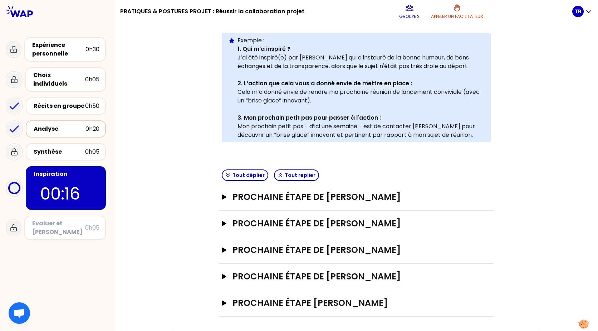
scroll to position [205, 0]
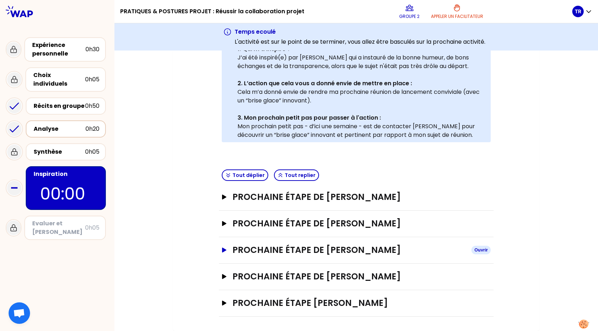
click at [222, 248] on icon "button" at bounding box center [224, 249] width 6 height 5
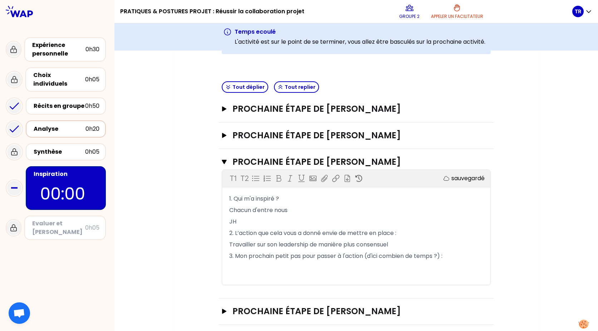
scroll to position [309, 0]
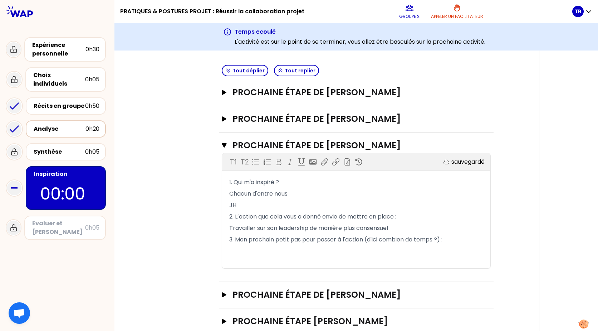
click at [292, 262] on p "﻿" at bounding box center [356, 262] width 254 height 11
click at [224, 147] on icon "button" at bounding box center [224, 145] width 5 height 6
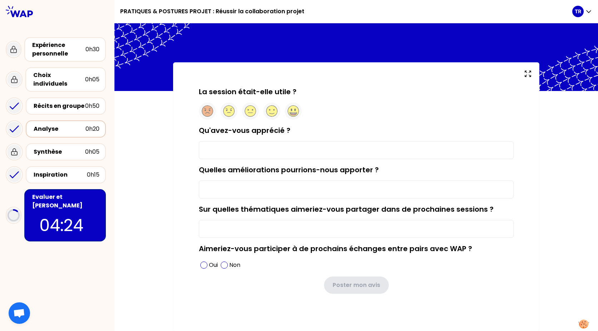
scroll to position [1, 0]
click at [270, 114] on icon at bounding box center [271, 113] width 5 height 1
click at [284, 146] on input "Qu'avez-vous apprécié ?" at bounding box center [356, 150] width 315 height 18
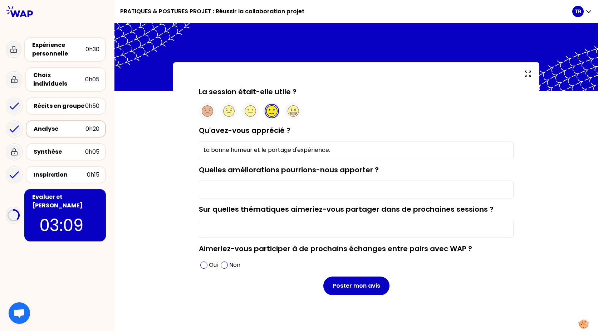
type input "La bonne humeur et le partage d'expérience."
click at [286, 189] on input "Quelles améliorations pourrions-nous apporter ?" at bounding box center [356, 189] width 315 height 18
type input "Le partage serait plus"
click at [465, 150] on input "La bonne humeur et le partage d'expérience." at bounding box center [356, 150] width 315 height 18
type input "La bonne humeur et le partage d'expérience en petit groupe."
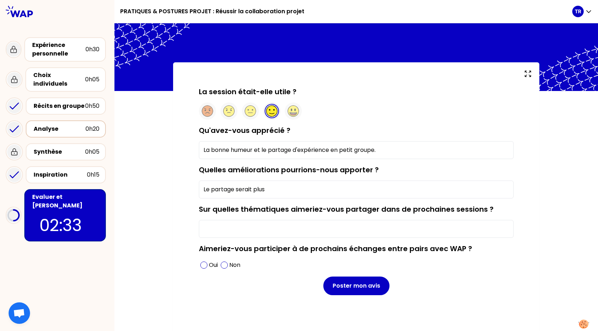
click at [293, 189] on input "Le partage serait plus" at bounding box center [356, 189] width 315 height 18
type input "Le partage serait plus efficace en présentiel."
click at [226, 266] on div "Non" at bounding box center [230, 264] width 23 height 11
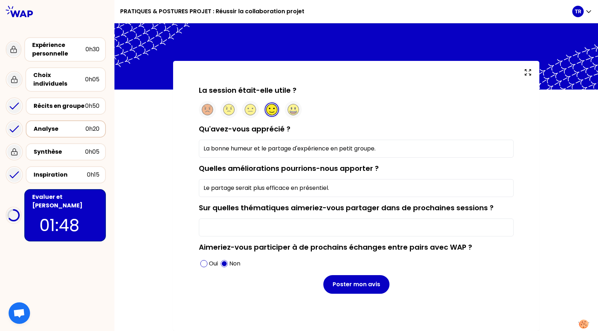
click at [246, 226] on input "Sur quelles thématiques aimeriez-vous partager dans de prochaines sessions ?" at bounding box center [356, 227] width 315 height 18
click at [202, 262] on span at bounding box center [203, 263] width 7 height 7
click at [223, 223] on input "Sur quelles thématiques aimeriez-vous partager dans de prochaines sessions ?" at bounding box center [356, 227] width 315 height 18
click at [222, 263] on span at bounding box center [224, 263] width 7 height 7
click at [228, 226] on input "Sur quelles thématiques aimeriez-vous partager dans de prochaines sessions ?" at bounding box center [356, 227] width 315 height 18
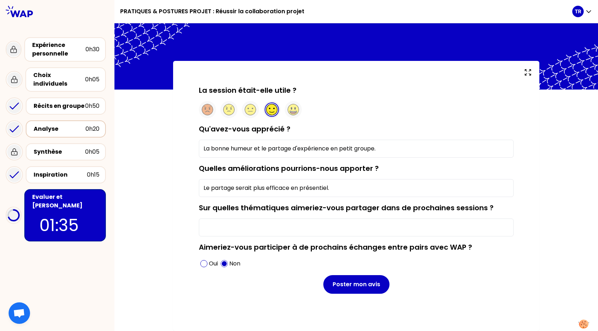
click at [380, 150] on input "La bonne humeur et le partage d'expérience en petit groupe." at bounding box center [356, 149] width 315 height 18
click at [447, 147] on input "La bonne humeur et le partage d'expérience en petit groupe et avec d'autres dom…" at bounding box center [356, 149] width 315 height 18
type input "La bonne humeur et le partage d'expérience en petit groupe et avec d'autres dom…"
click at [202, 265] on span at bounding box center [203, 263] width 7 height 7
click at [243, 224] on input "Sur quelles thématiques aimeriez-vous partager dans de prochaines sessions ?" at bounding box center [356, 227] width 315 height 18
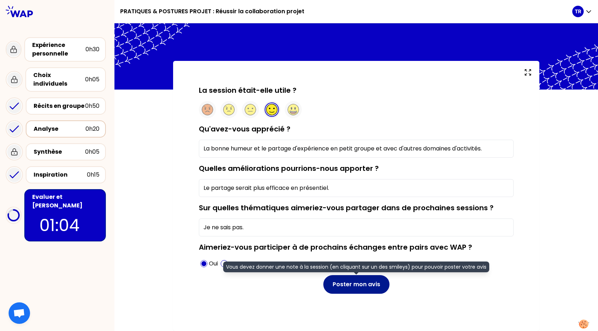
type input "Je ne sais pas."
click at [358, 284] on button "Poster mon avis" at bounding box center [356, 284] width 66 height 19
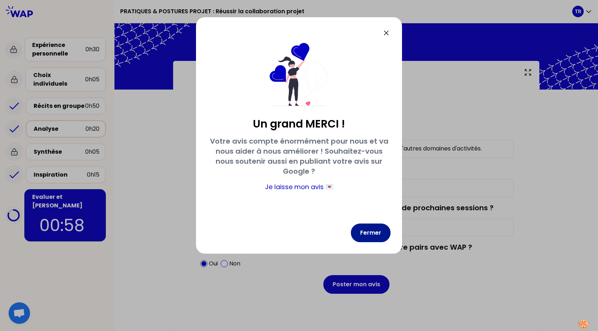
click at [375, 230] on button "Fermer" at bounding box center [371, 232] width 40 height 19
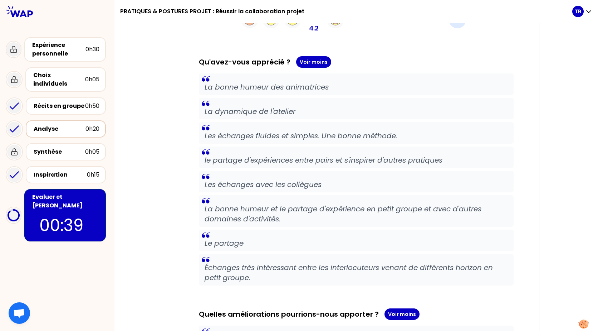
scroll to position [0, 0]
